Goal: Communication & Community: Connect with others

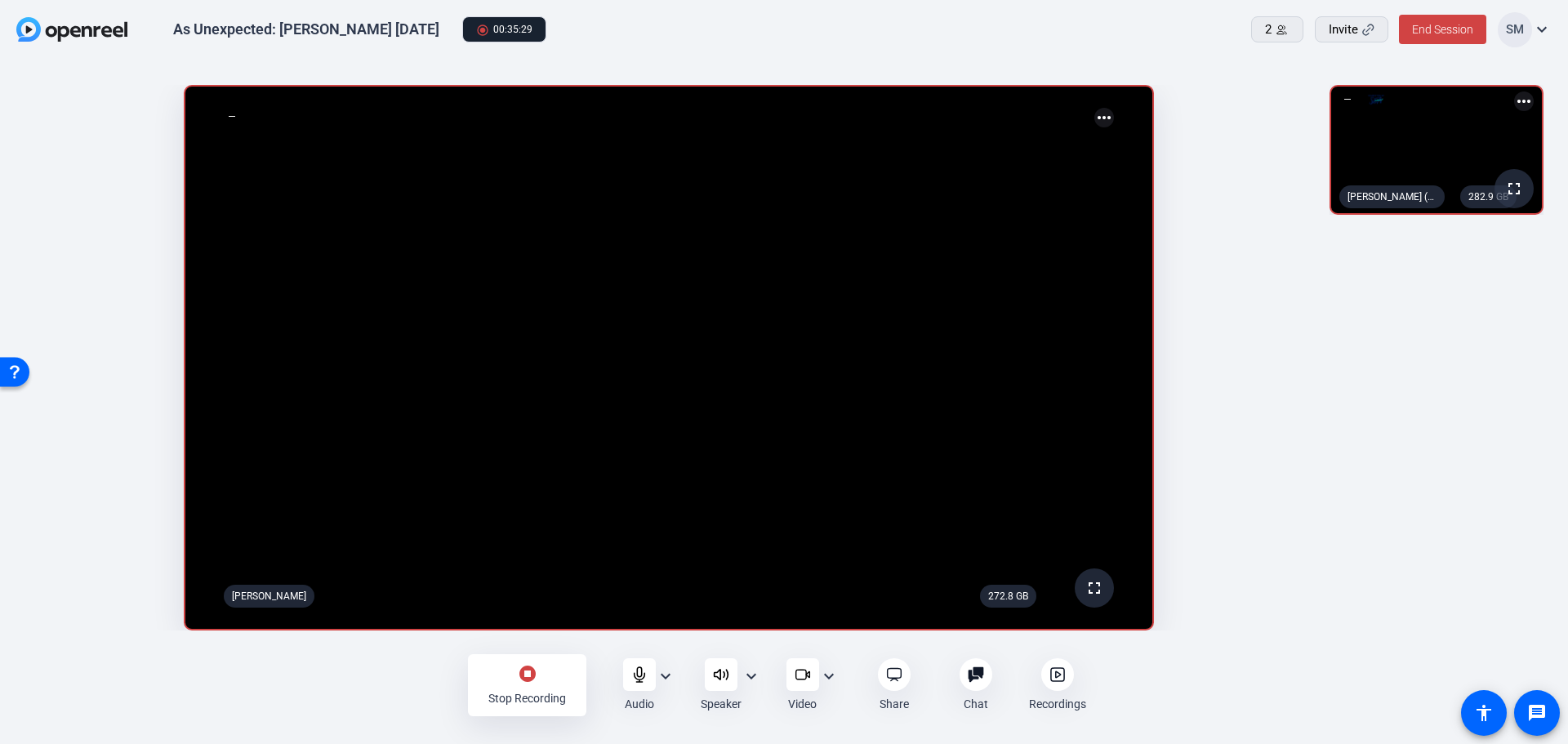
click at [528, 675] on mat-icon "stop_circle" at bounding box center [528, 673] width 19 height 19
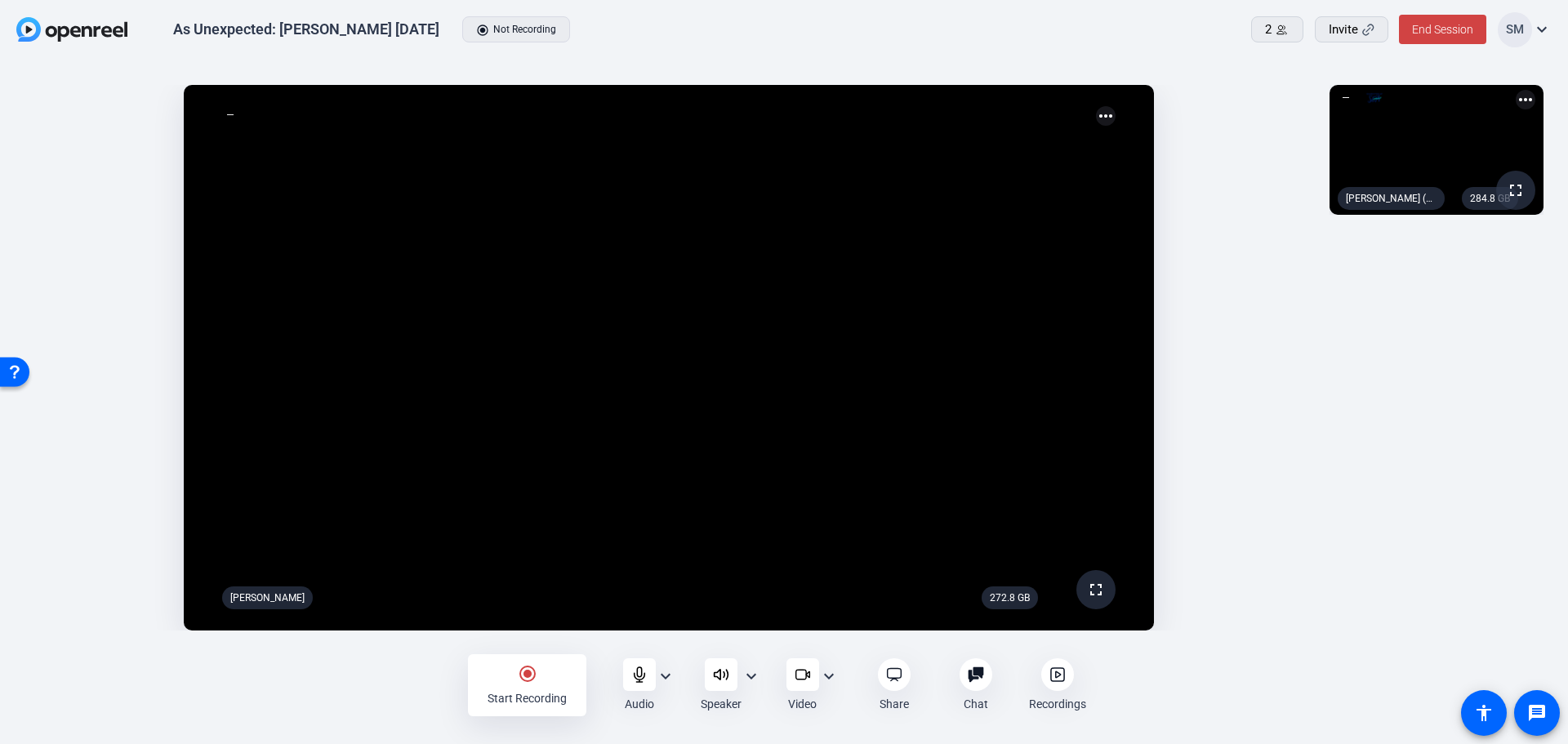
click at [1064, 680] on icon at bounding box center [1057, 673] width 16 height 16
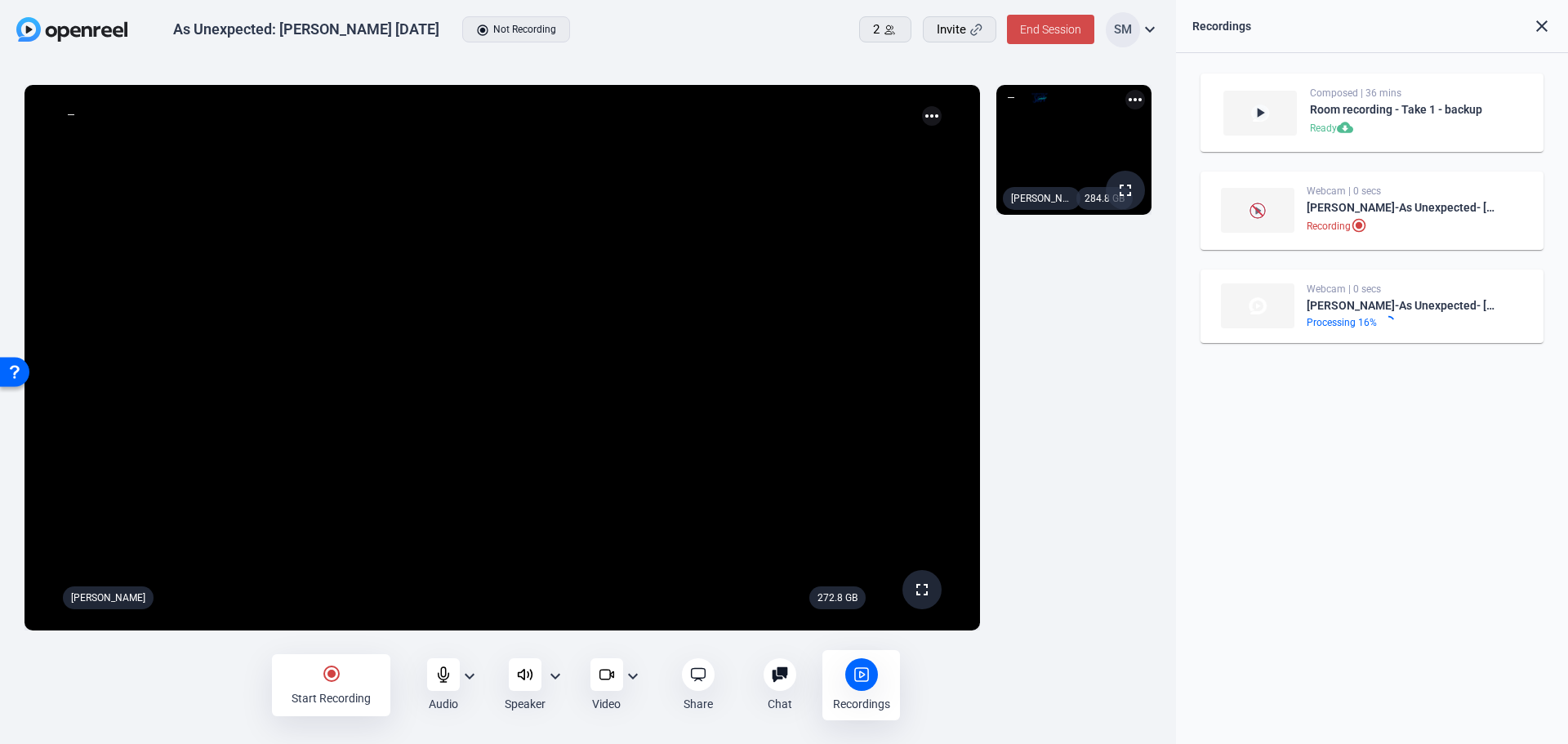
click at [1028, 21] on span at bounding box center [1051, 29] width 87 height 40
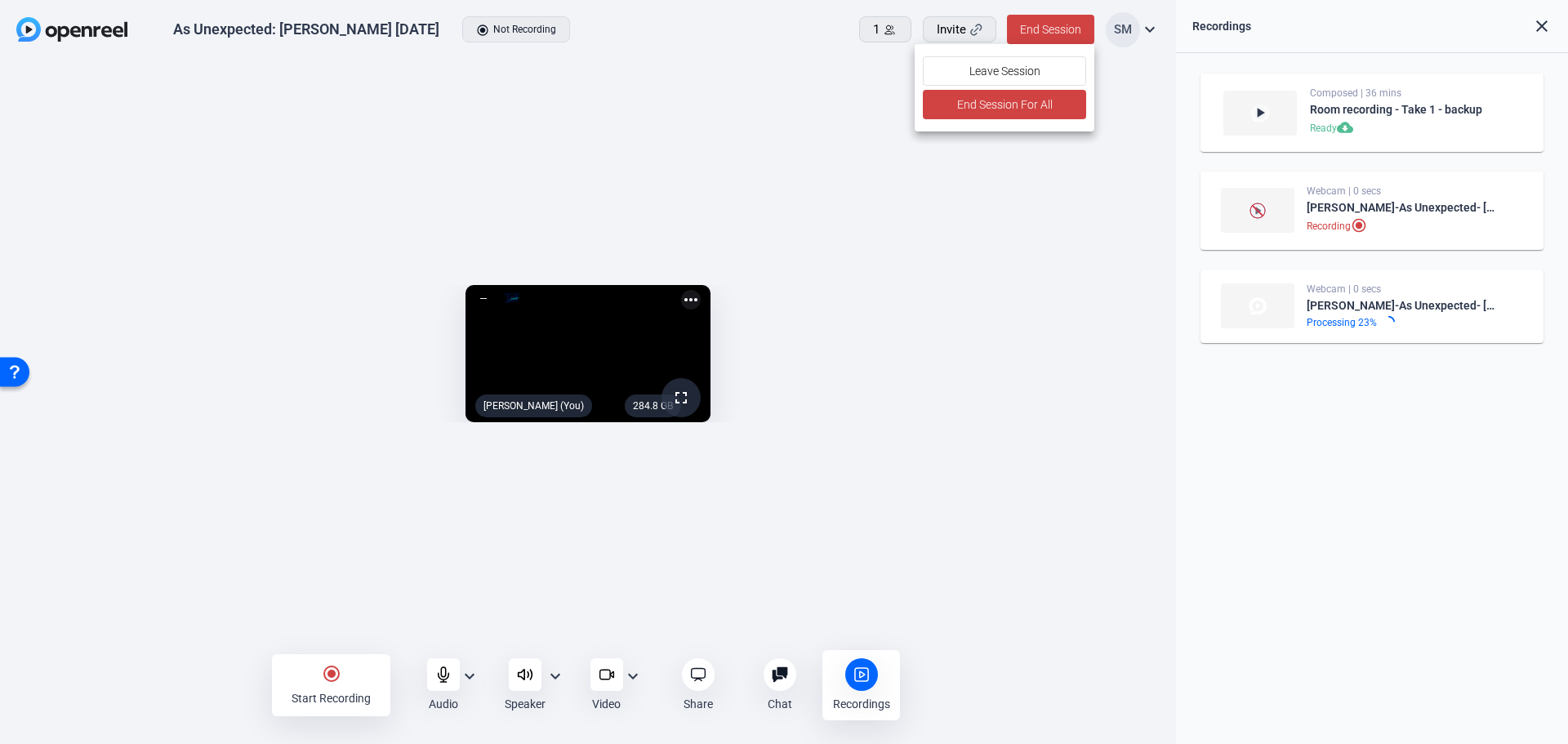
click at [532, 674] on div at bounding box center [784, 372] width 1568 height 744
click at [448, 670] on icon at bounding box center [443, 673] width 16 height 16
click at [525, 672] on icon at bounding box center [525, 673] width 16 height 16
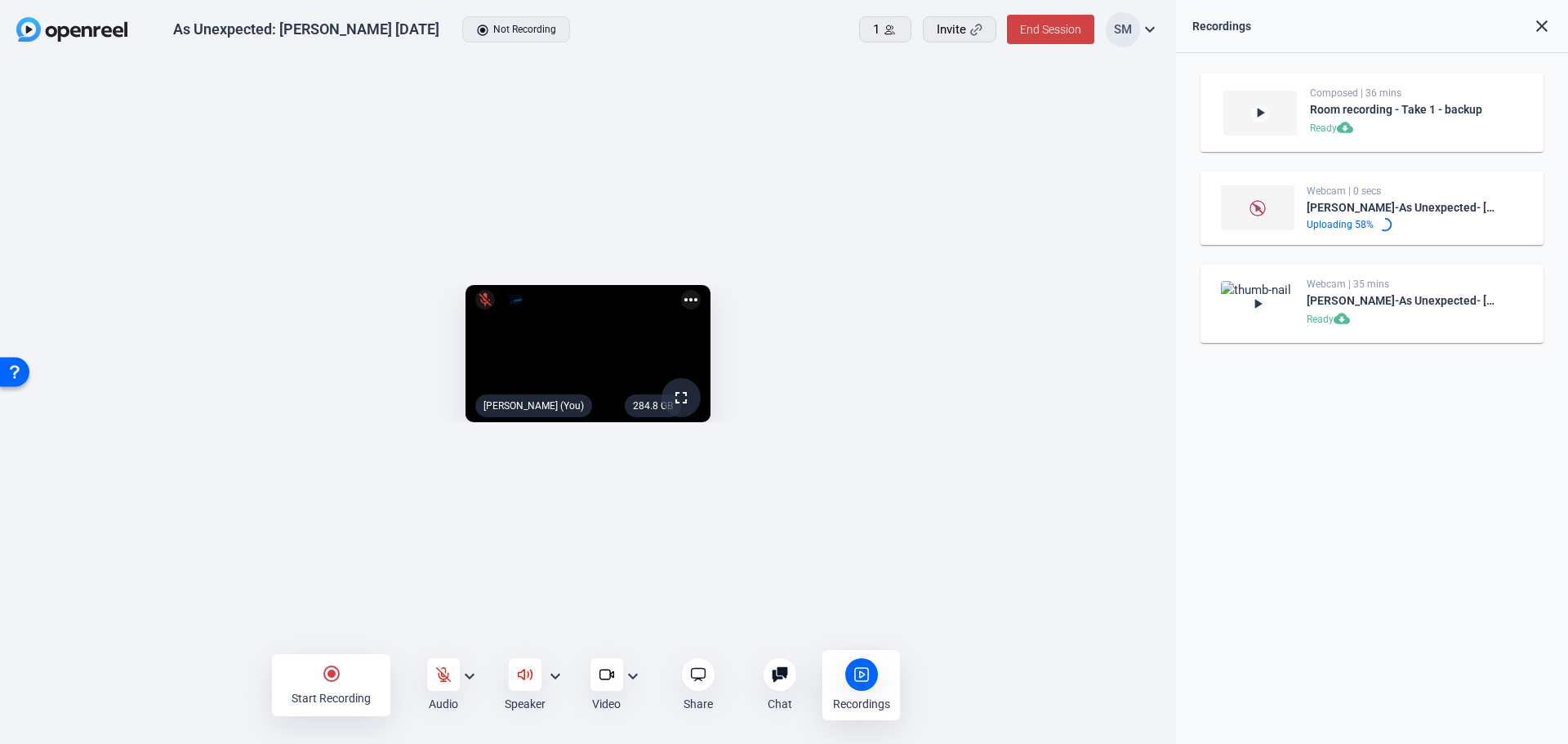
click at [517, 672] on icon at bounding box center [525, 673] width 16 height 16
click at [435, 682] on div at bounding box center [444, 674] width 33 height 33
click at [439, 679] on icon at bounding box center [443, 673] width 16 height 16
click at [526, 673] on icon at bounding box center [525, 673] width 16 height 16
click at [1334, 206] on div "[PERSON_NAME]-As Unexpected- [PERSON_NAME] 9-26-25-1758917870960-webcam" at bounding box center [1402, 207] width 190 height 19
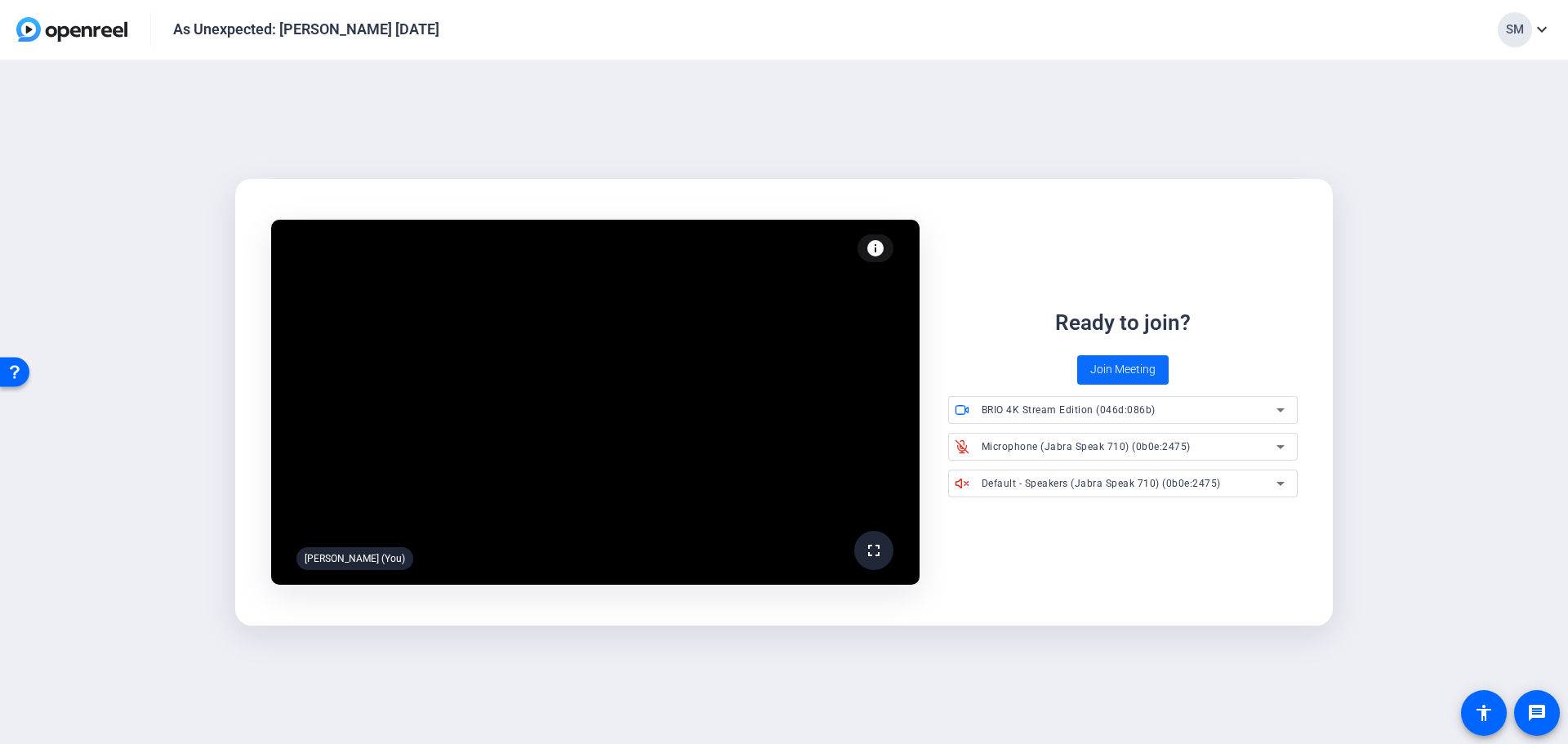
click at [1113, 370] on span "Join Meeting" at bounding box center [1123, 369] width 66 height 17
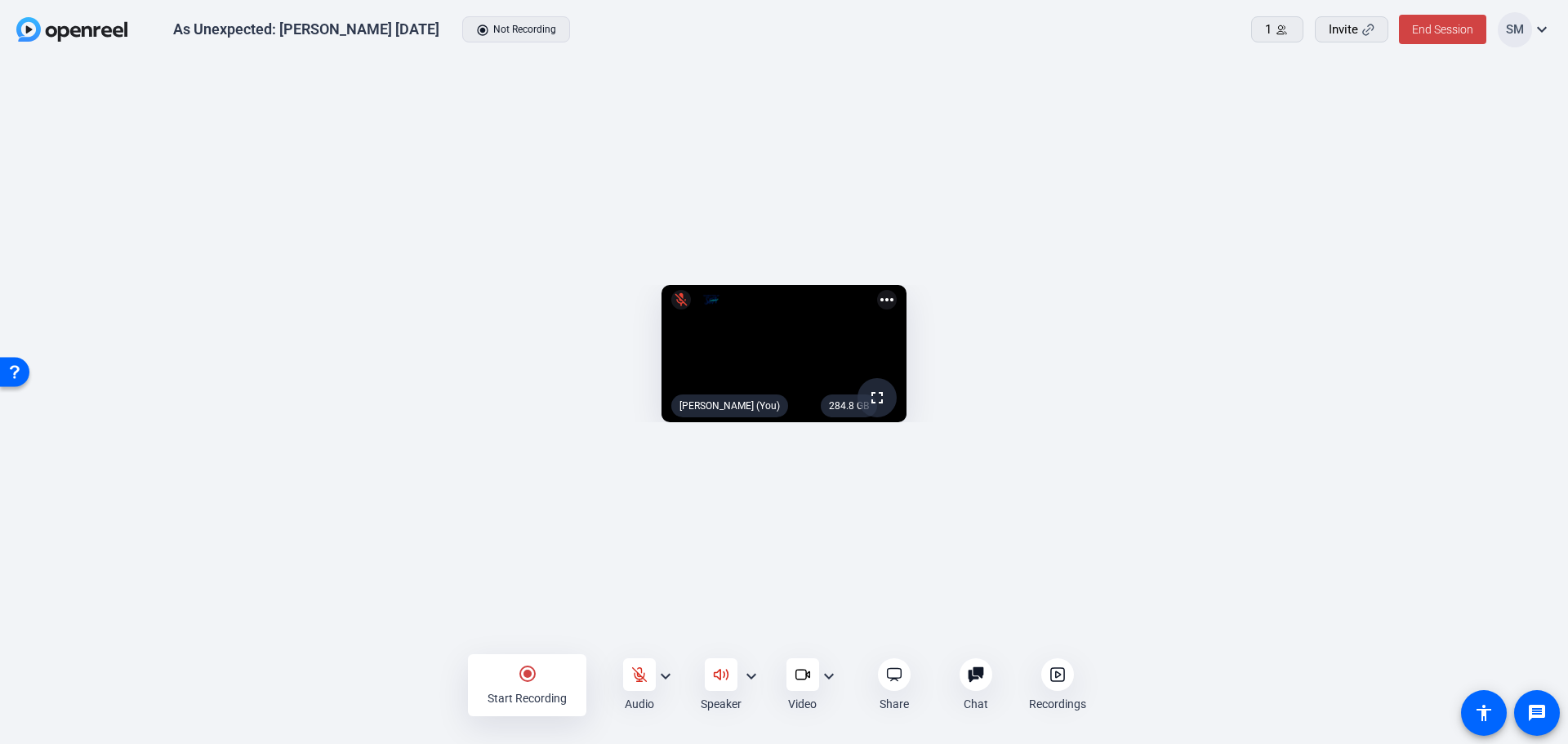
click at [1059, 674] on icon at bounding box center [1057, 673] width 16 height 16
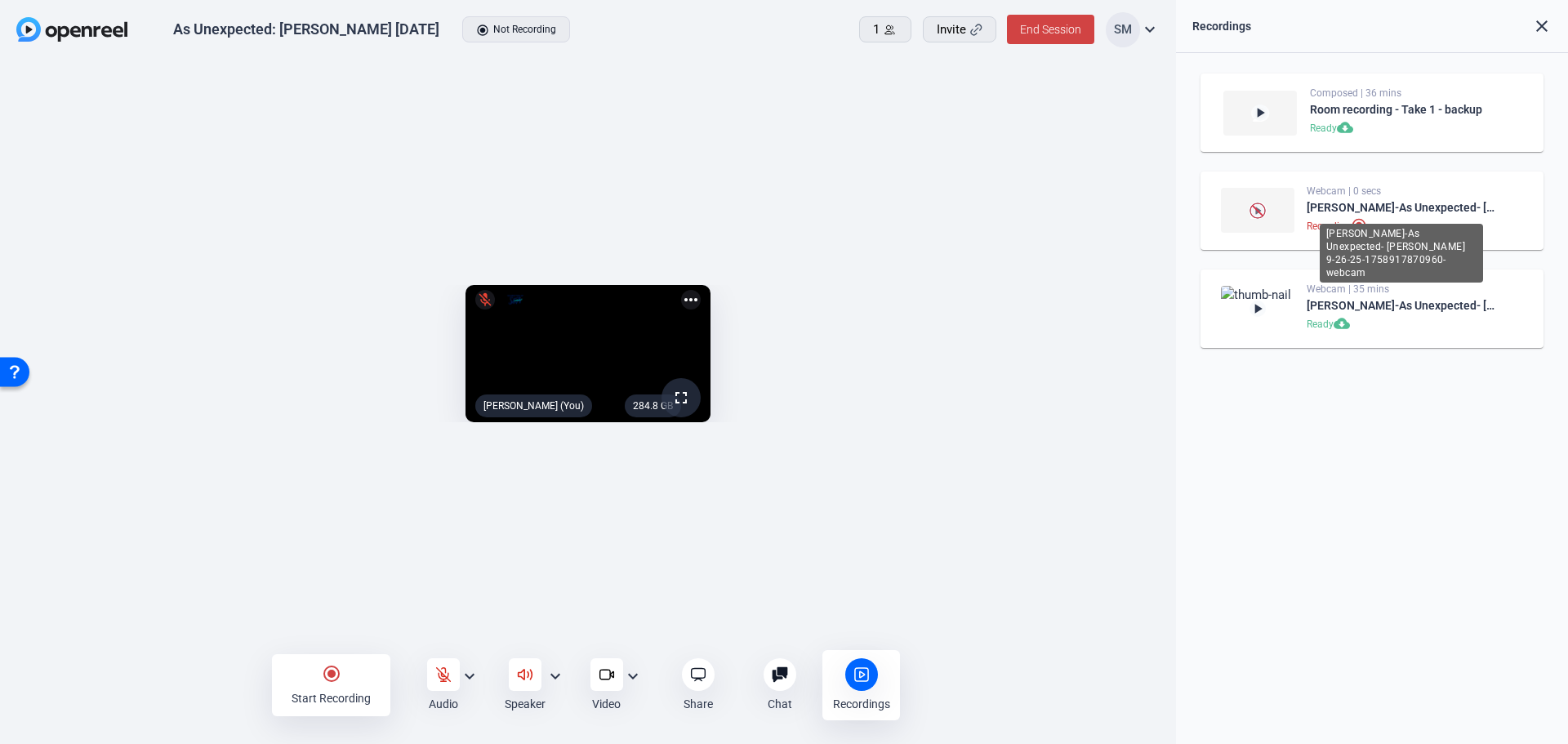
click at [1400, 200] on div "[PERSON_NAME]-As Unexpected- [PERSON_NAME] 9-26-25-1758917870960-webcam" at bounding box center [1402, 207] width 190 height 19
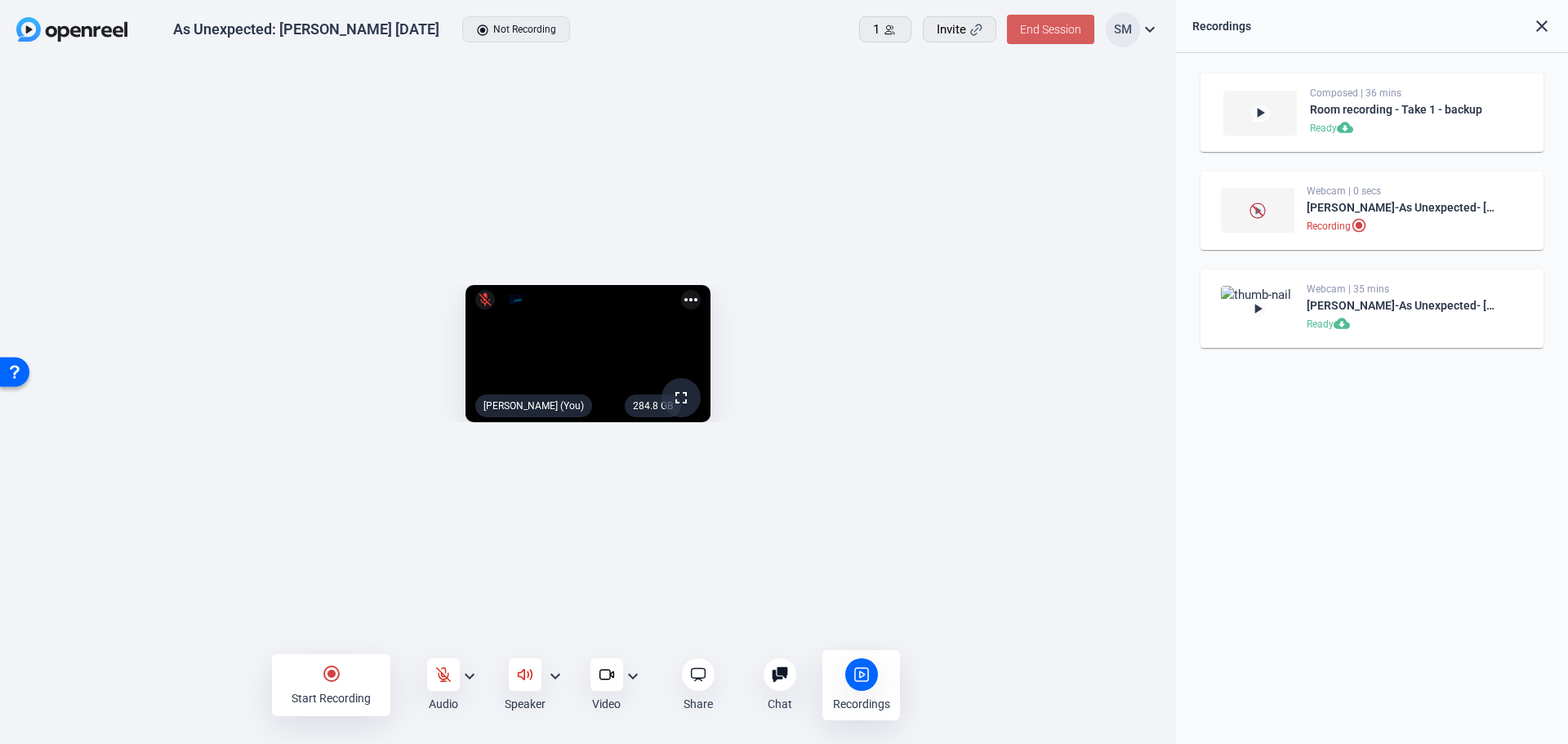
click at [1033, 31] on span "End Session" at bounding box center [1050, 30] width 61 height 14
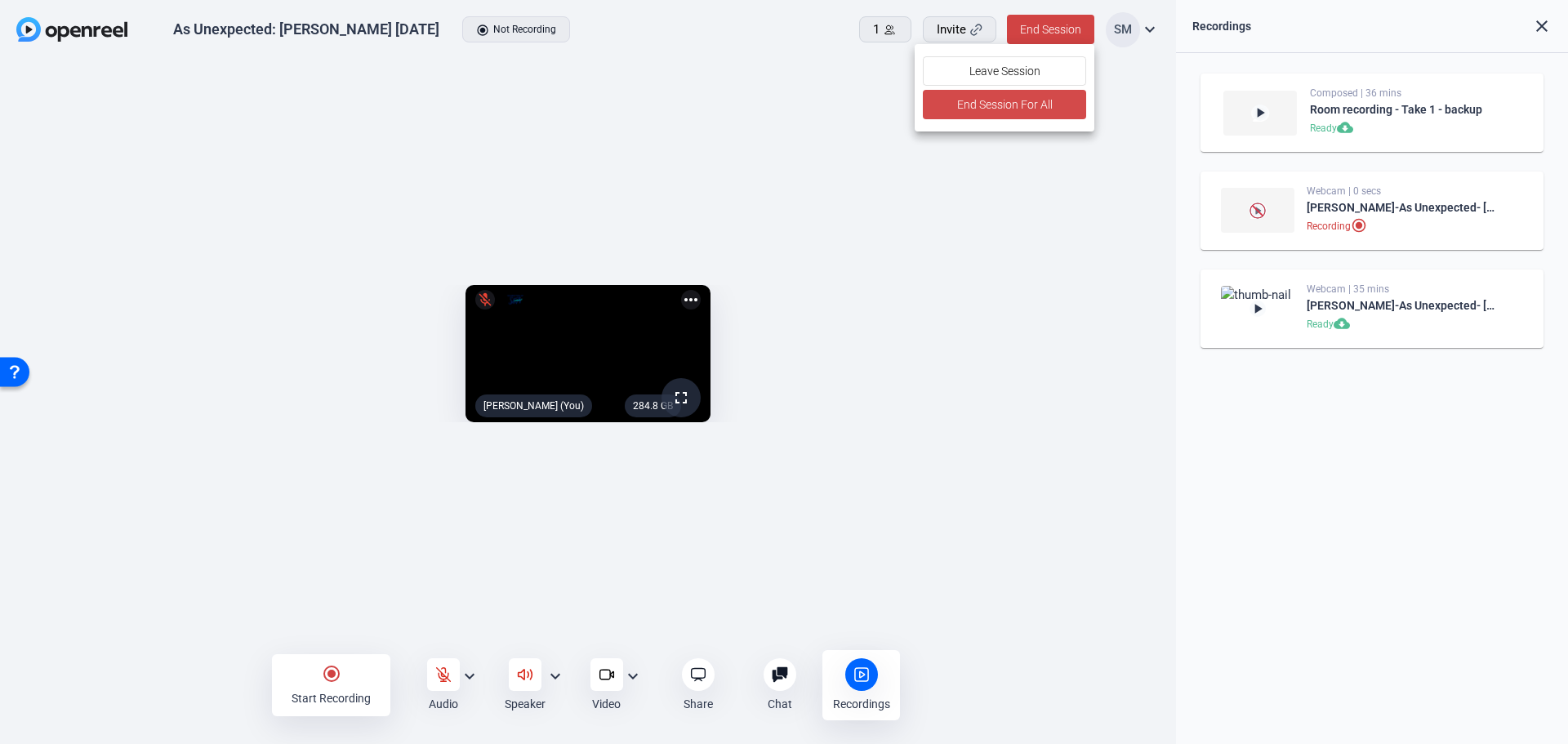
click at [1039, 100] on span "End Session For All" at bounding box center [1004, 104] width 96 height 19
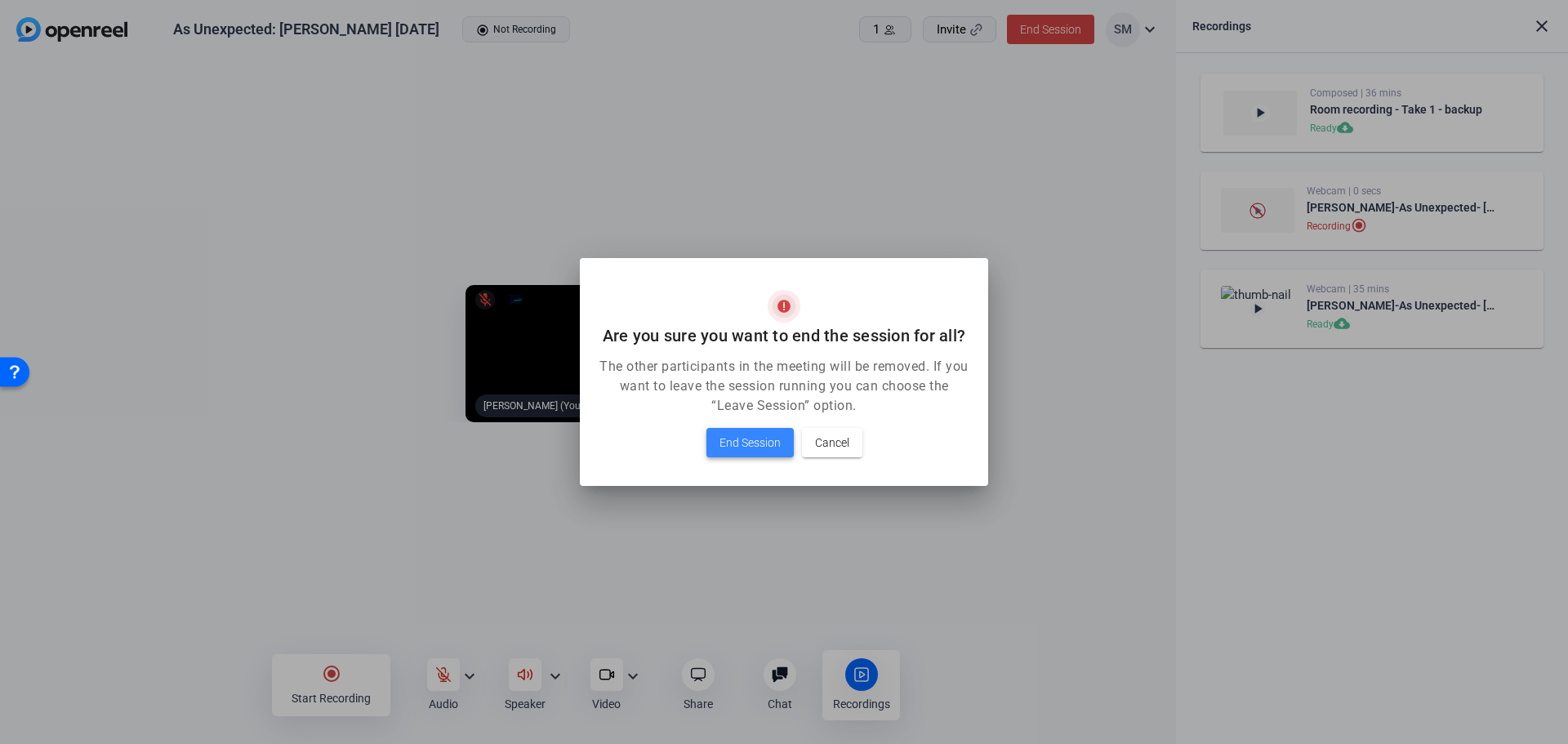
click at [747, 446] on span "End Session" at bounding box center [749, 443] width 61 height 19
